Goal: Task Accomplishment & Management: Use online tool/utility

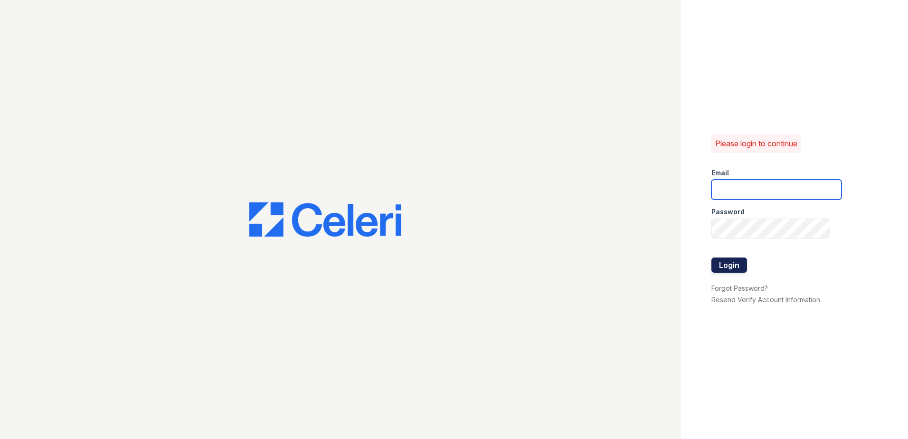
type input "[PERSON_NAME][EMAIL_ADDRESS][PERSON_NAME][DOMAIN_NAME]"
click at [735, 267] on button "Login" at bounding box center [730, 265] width 36 height 15
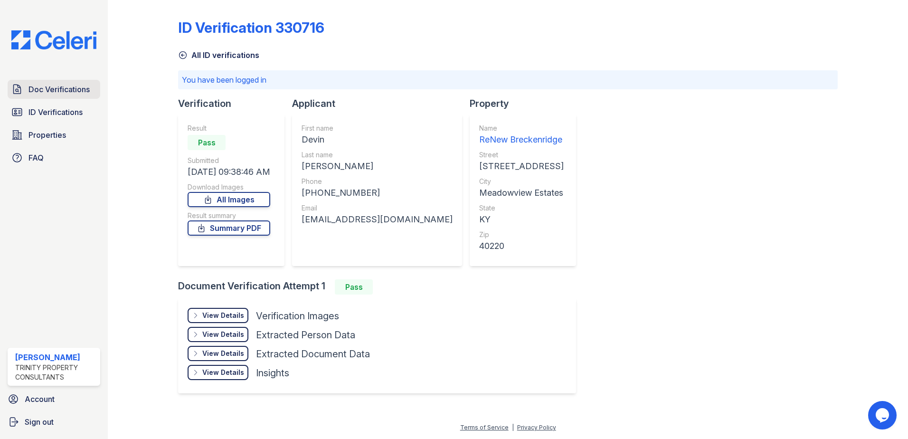
click at [46, 87] on span "Doc Verifications" at bounding box center [59, 89] width 61 height 11
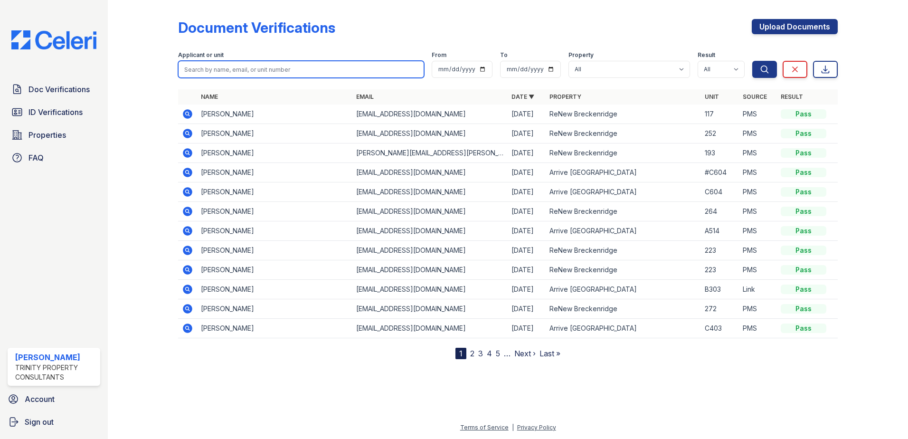
click at [273, 77] on input "search" at bounding box center [301, 69] width 246 height 17
type input "[PERSON_NAME]"
click at [753, 61] on button "Search" at bounding box center [765, 69] width 25 height 17
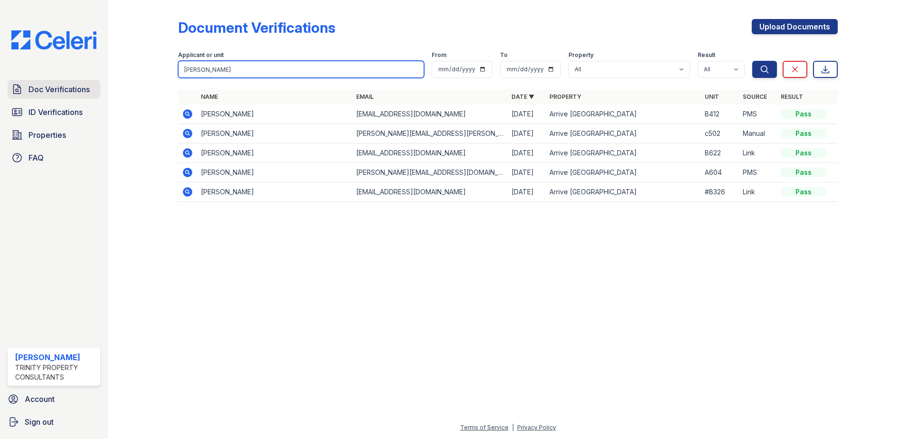
drag, startPoint x: 232, startPoint y: 72, endPoint x: 16, endPoint y: 72, distance: 215.7
click at [21, 78] on div "Doc Verifications ID Verifications Properties FAQ [PERSON_NAME] Trinity Propert…" at bounding box center [454, 219] width 908 height 439
click at [29, 84] on span "Doc Verifications" at bounding box center [59, 89] width 61 height 11
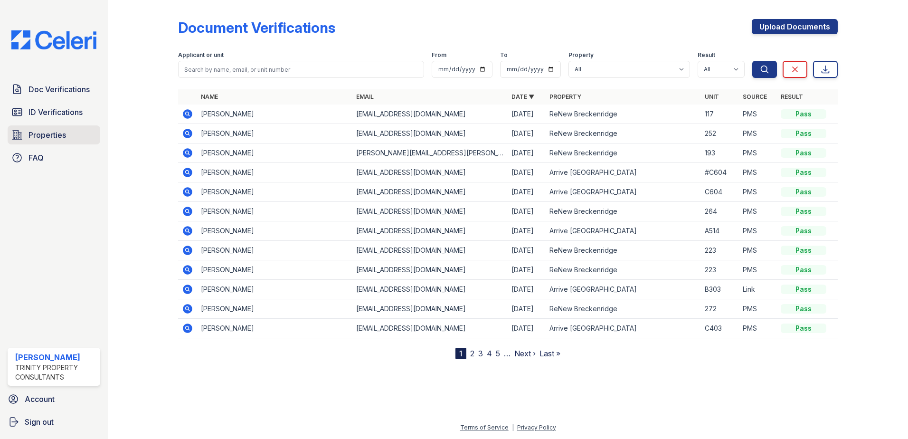
click at [54, 131] on span "Properties" at bounding box center [48, 134] width 38 height 11
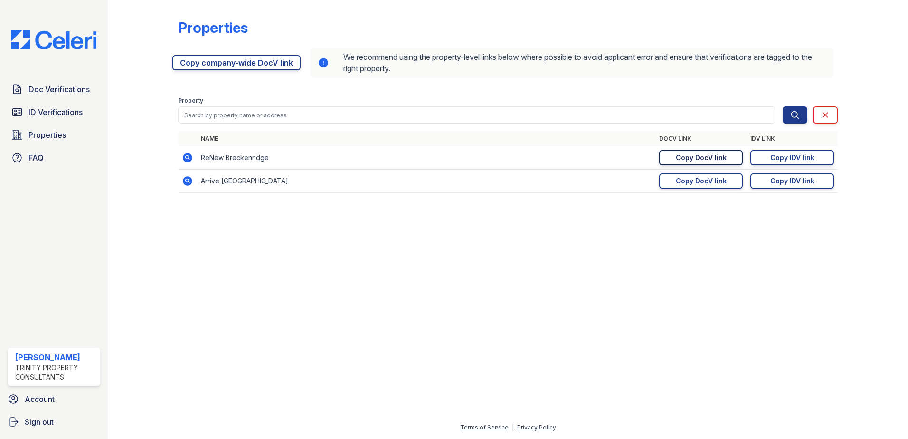
click at [717, 158] on div "Copy DocV link" at bounding box center [701, 158] width 51 height 10
